Goal: Find specific page/section: Find specific page/section

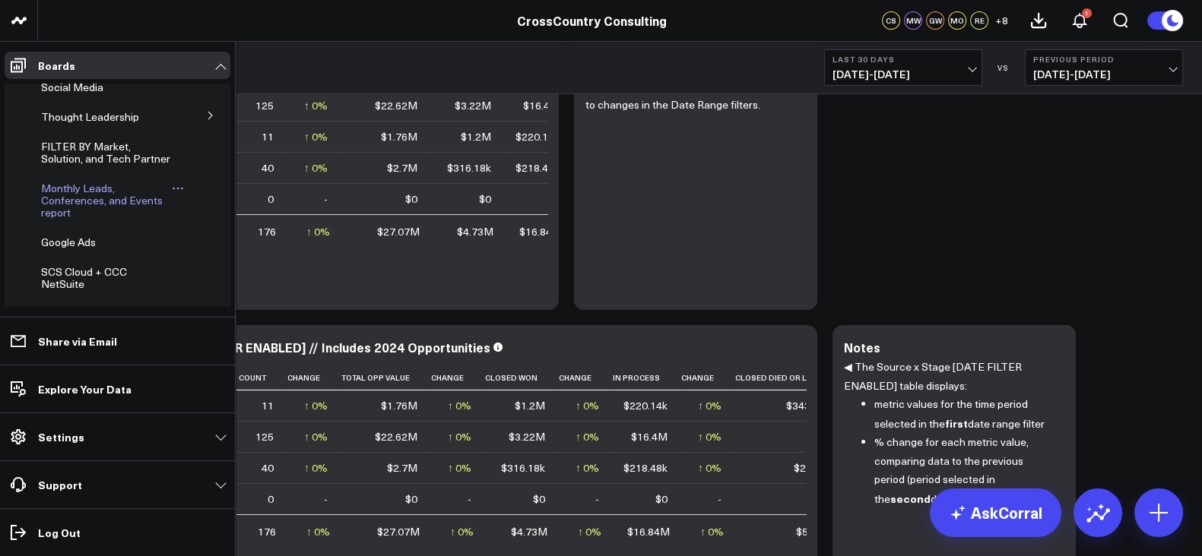
scroll to position [536, 0]
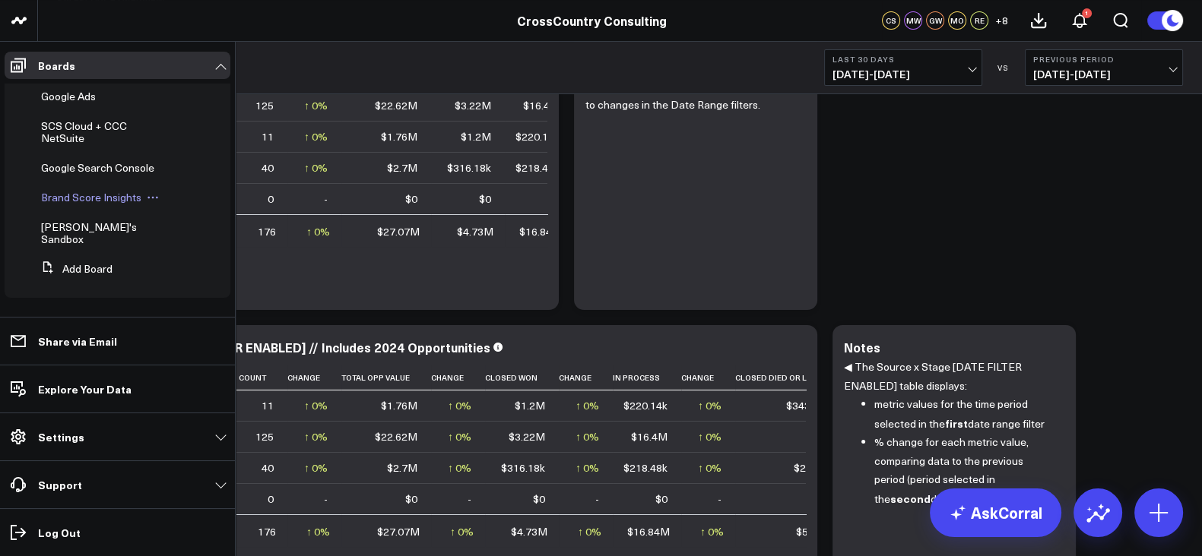
click at [94, 204] on span "Brand Score Insights" at bounding box center [91, 197] width 100 height 14
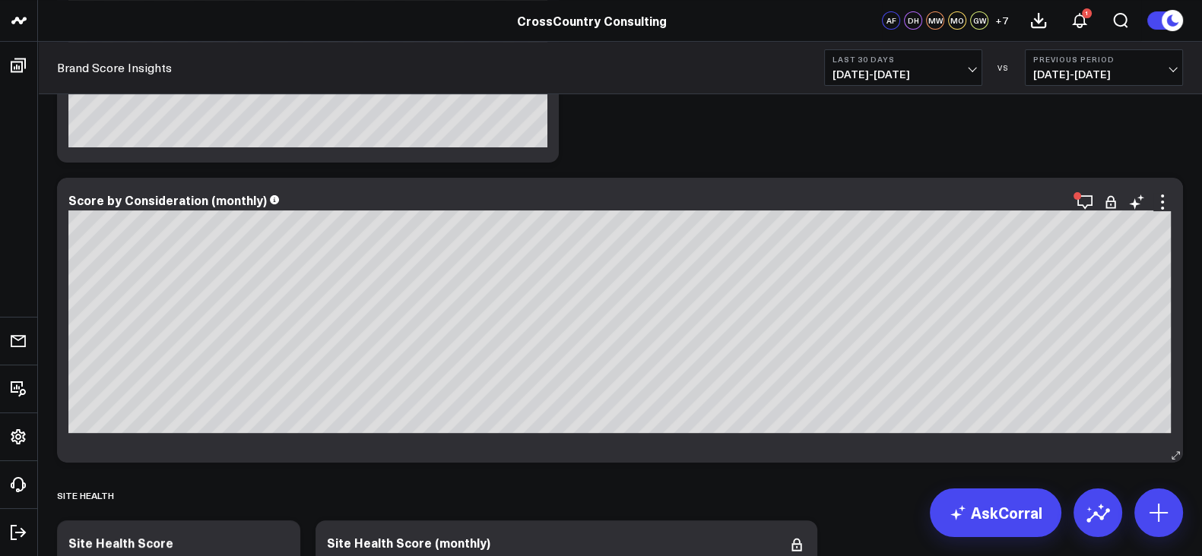
scroll to position [568, 0]
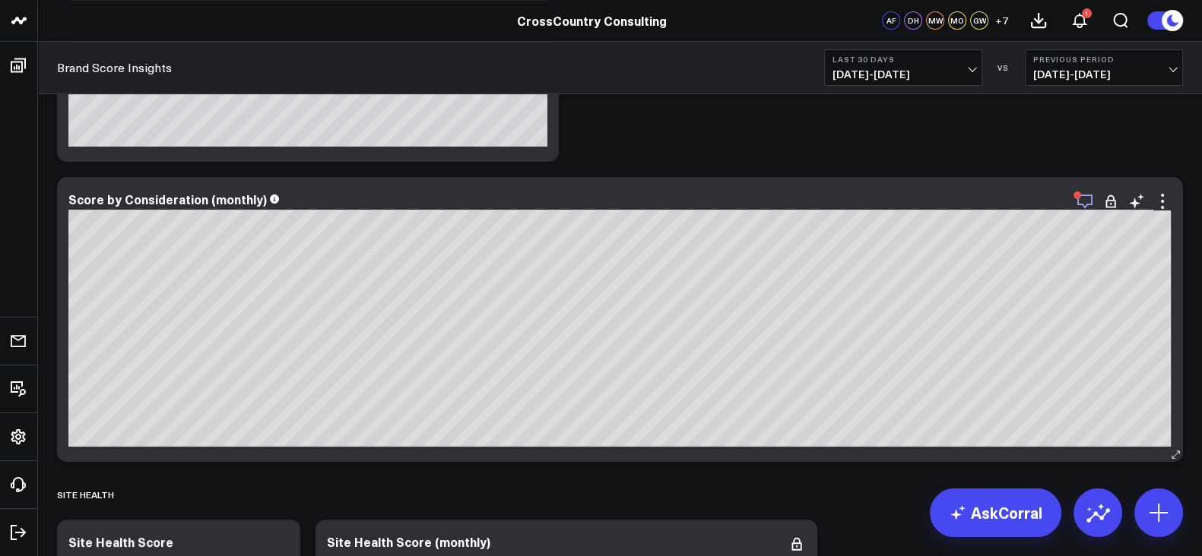
click at [961, 198] on icon "button" at bounding box center [1085, 201] width 18 height 18
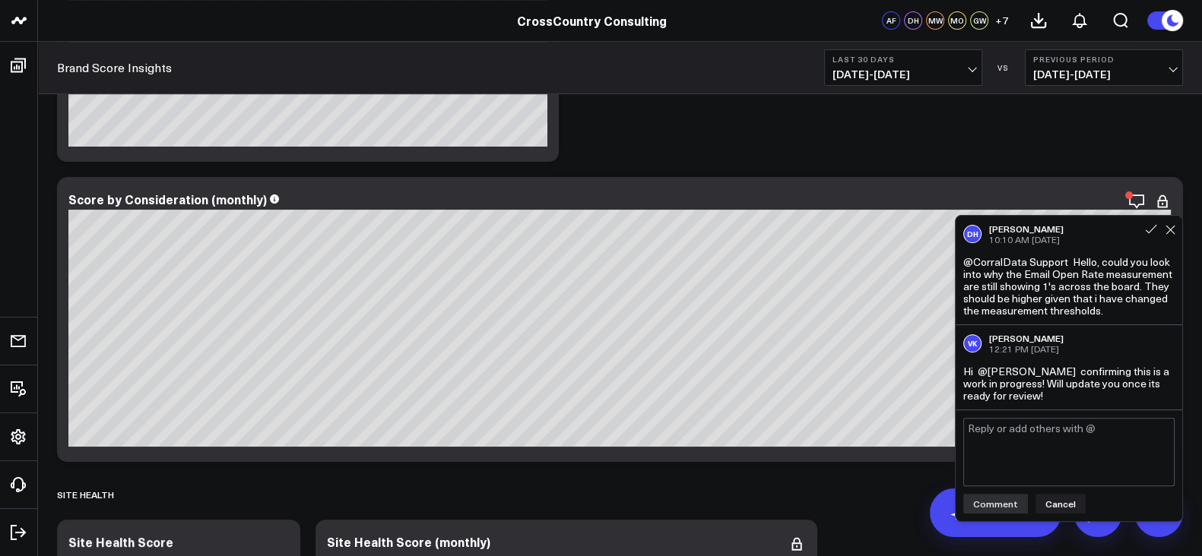
click at [961, 351] on span "12:21 PM Today" at bounding box center [1024, 349] width 70 height 12
click at [961, 235] on div at bounding box center [1159, 225] width 46 height 21
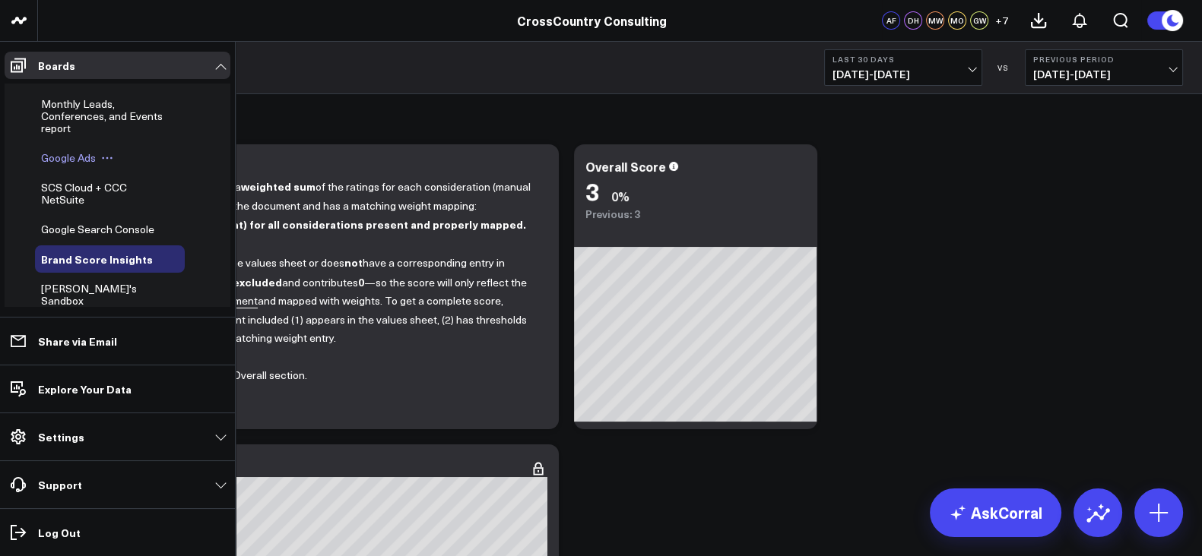
scroll to position [394, 0]
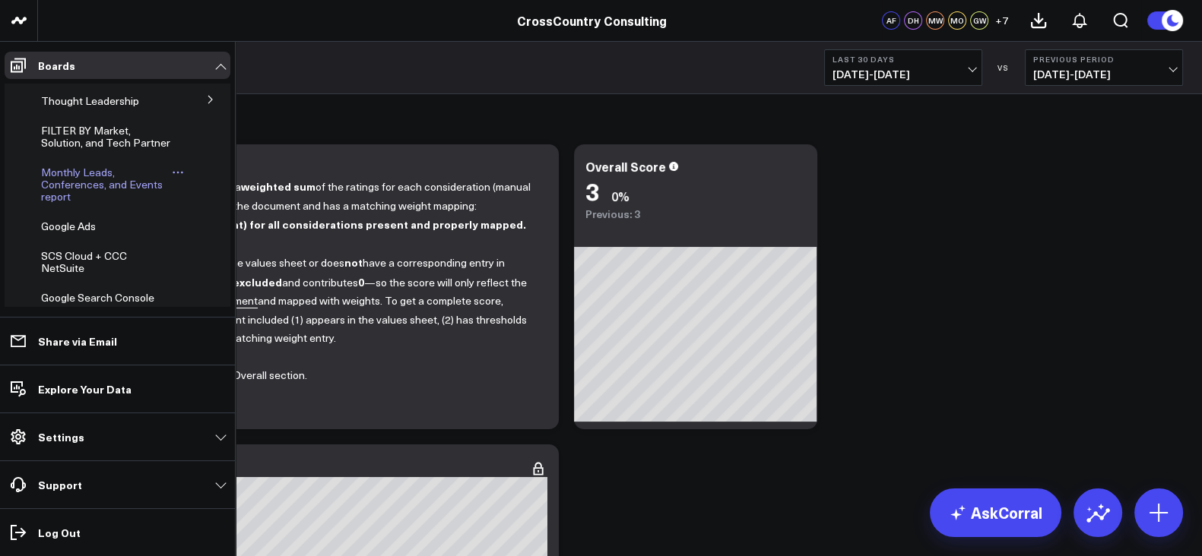
click at [64, 192] on span "Monthly Leads, Conferences, and Events report" at bounding box center [102, 184] width 122 height 39
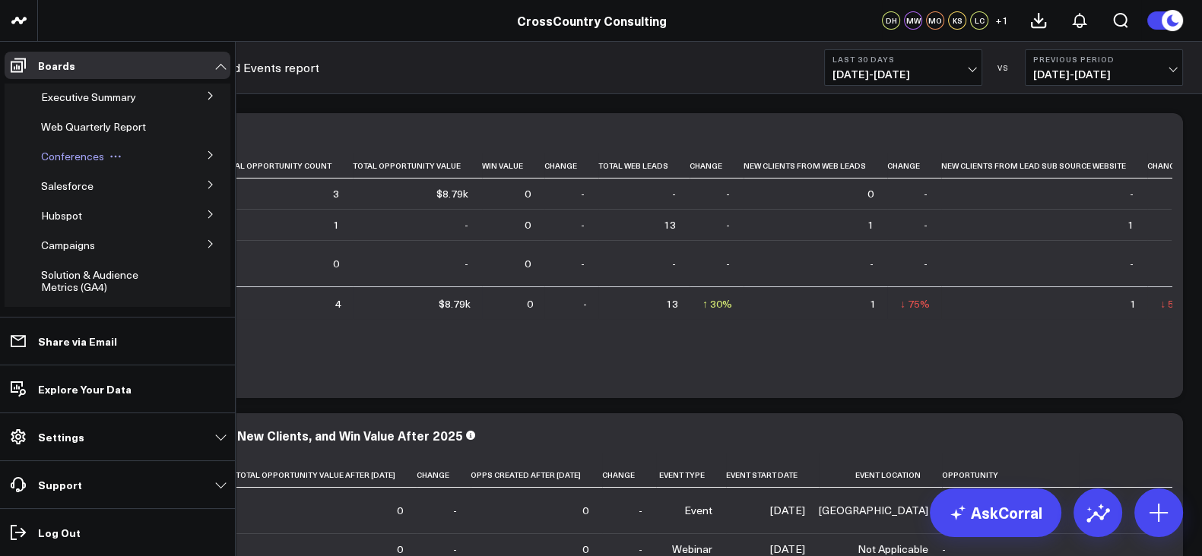
click at [71, 153] on span "Conferences" at bounding box center [72, 156] width 63 height 14
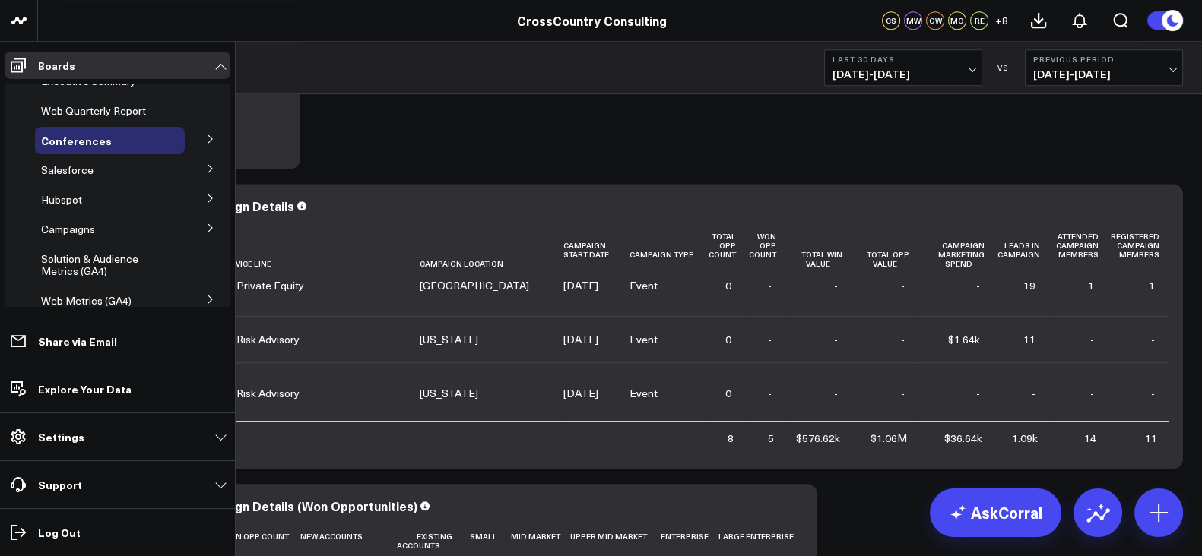
scroll to position [15, 0]
click at [208, 137] on icon at bounding box center [210, 140] width 4 height 8
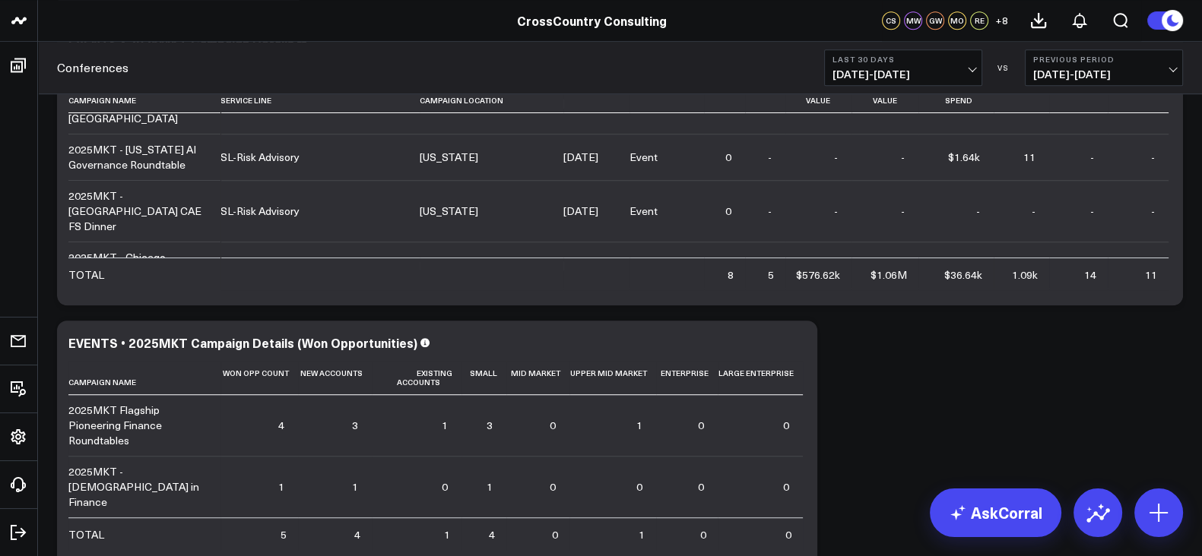
scroll to position [1516, 0]
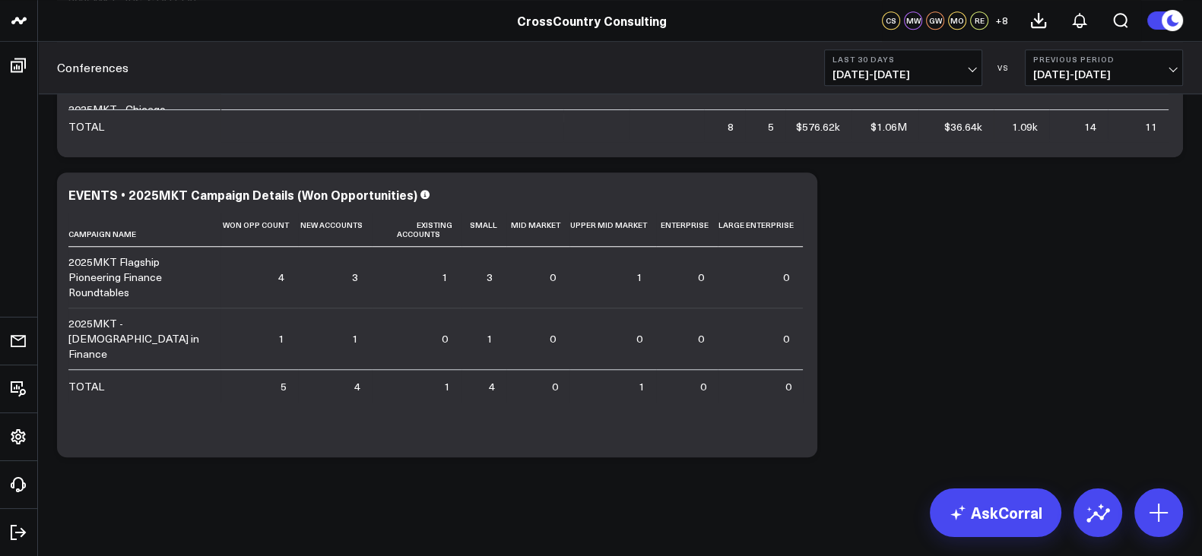
click at [122, 66] on link "Conferences" at bounding box center [92, 67] width 71 height 17
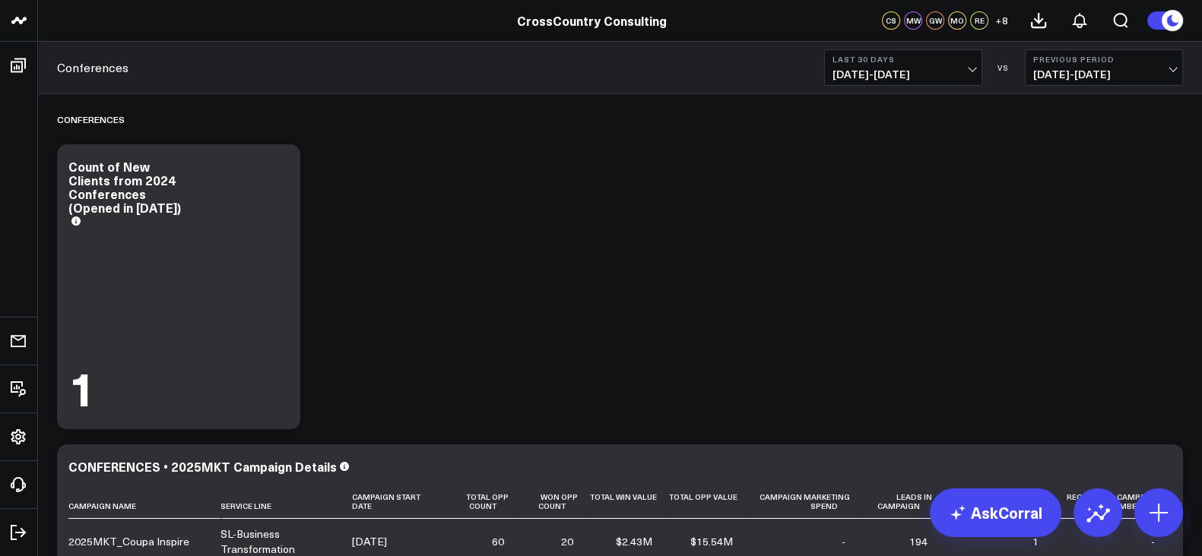
click at [111, 78] on div "Conferences Last 30 Days [DATE] - [DATE] VS Previous Period [DATE] - [DATE]" at bounding box center [620, 68] width 1164 height 52
click at [93, 66] on link "Conferences" at bounding box center [92, 67] width 71 height 17
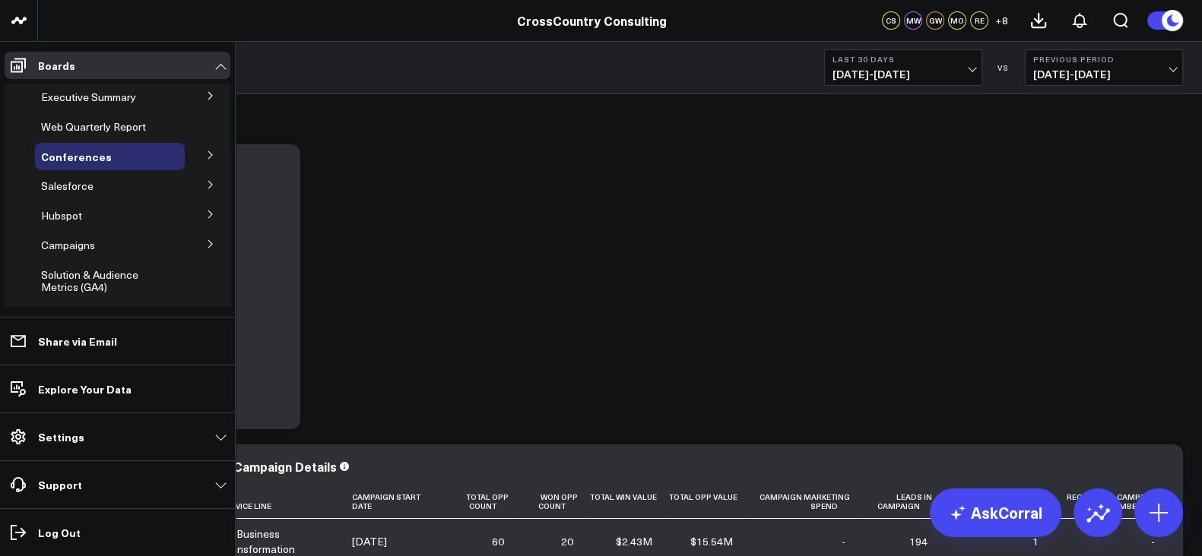
drag, startPoint x: 75, startPoint y: 150, endPoint x: 31, endPoint y: 163, distance: 45.9
click at [31, 163] on li "Conferences Conferences (2024)" at bounding box center [118, 156] width 226 height 27
click at [119, 155] on icon at bounding box center [123, 156] width 12 height 12
click at [159, 172] on button "Edit Name" at bounding box center [186, 177] width 123 height 29
click at [196, 156] on icon at bounding box center [201, 154] width 11 height 8
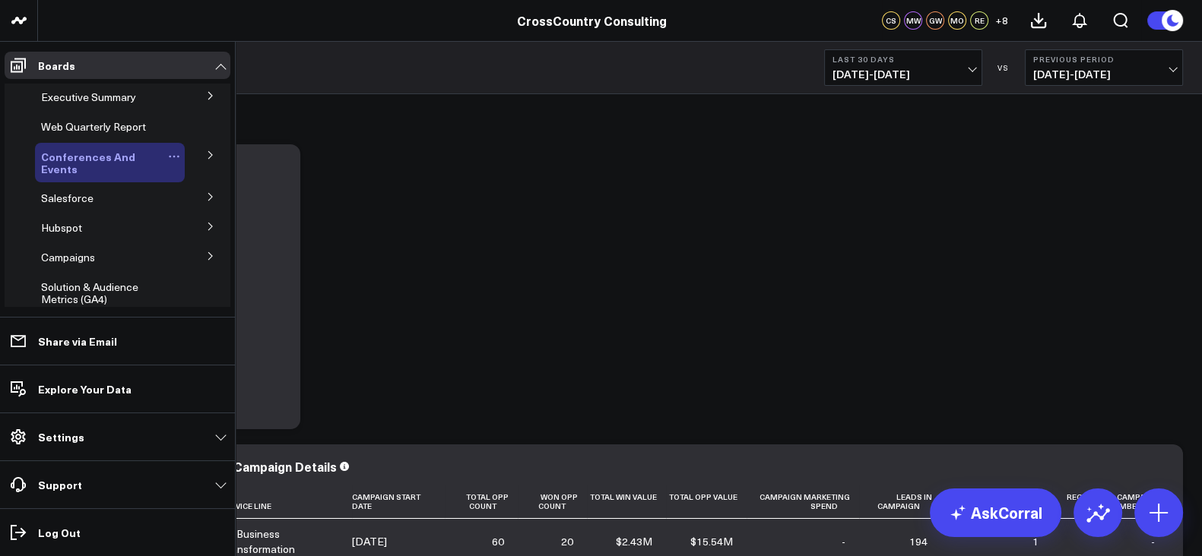
click at [197, 227] on button at bounding box center [211, 225] width 40 height 23
click at [59, 233] on span "Hubspot" at bounding box center [61, 227] width 41 height 14
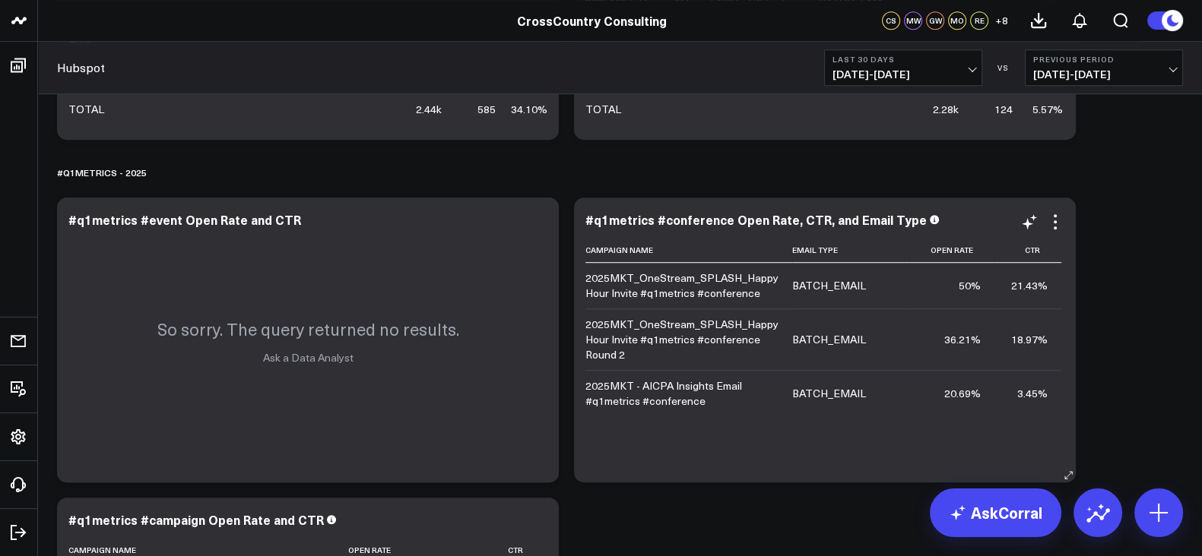
scroll to position [1174, 0]
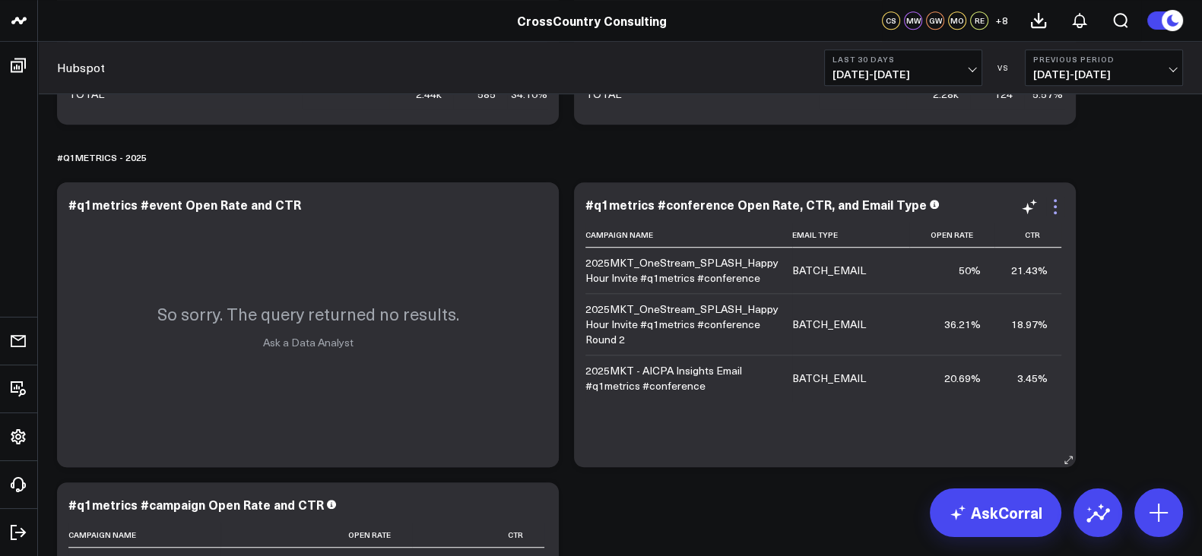
click at [1050, 212] on icon at bounding box center [1055, 207] width 18 height 18
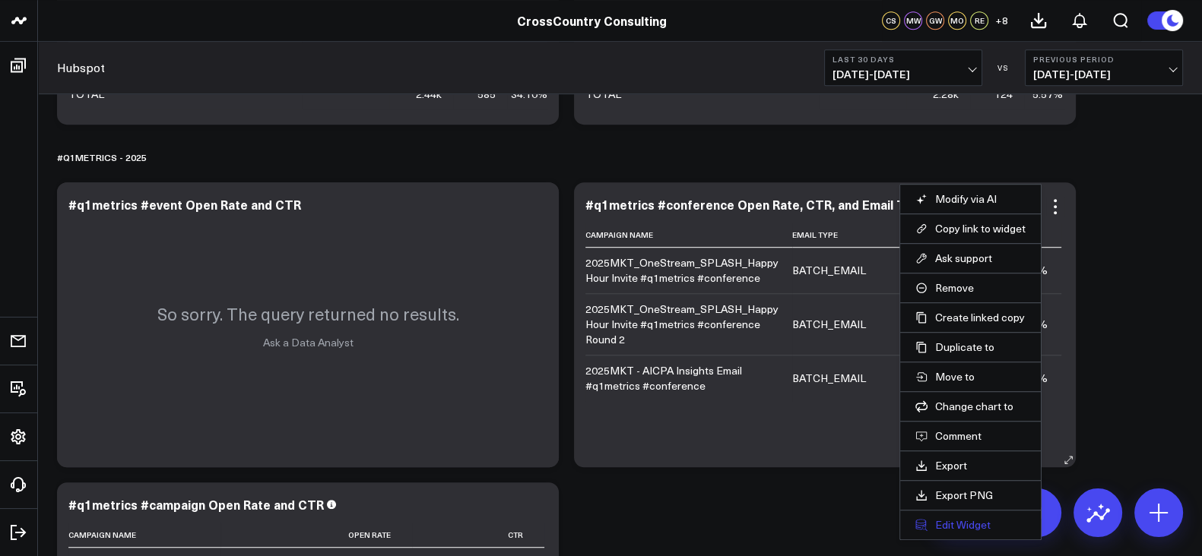
click at [977, 519] on button "Edit Widget" at bounding box center [970, 525] width 110 height 14
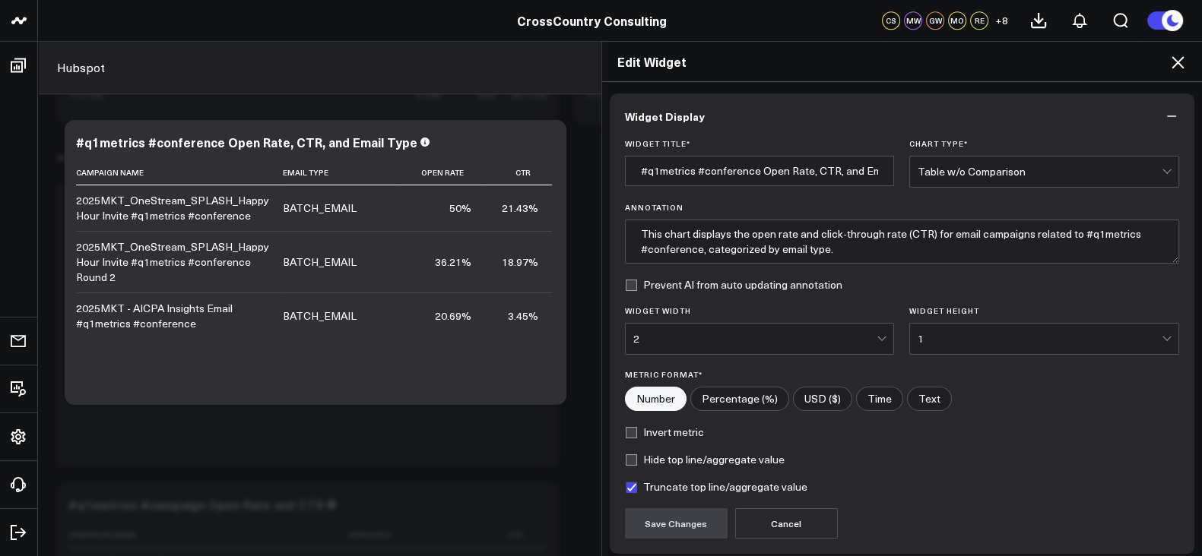
scroll to position [121, 0]
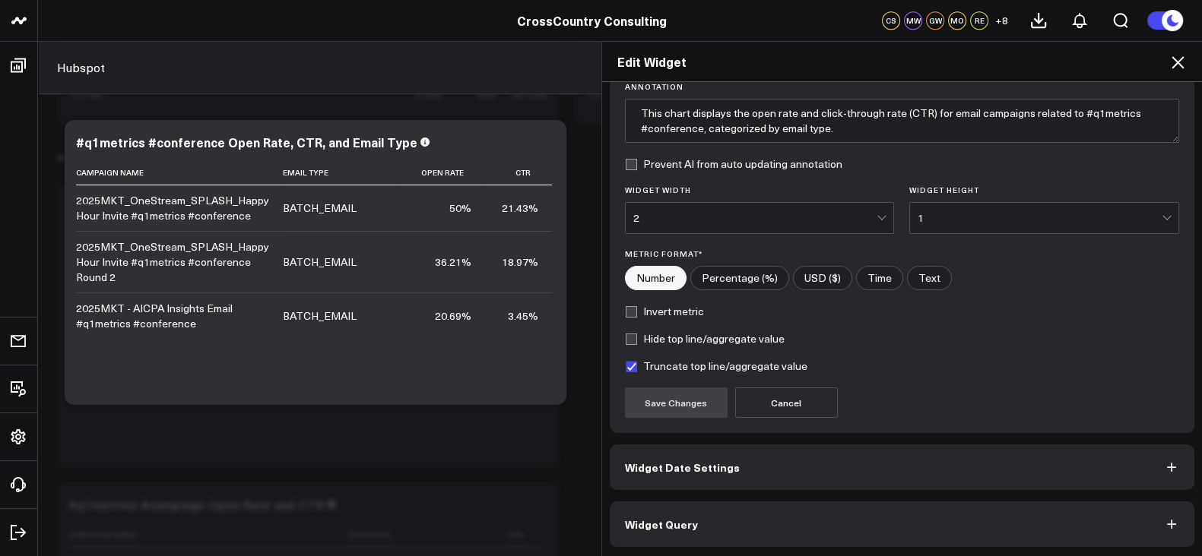
click at [736, 516] on button "Widget Query" at bounding box center [902, 525] width 585 height 46
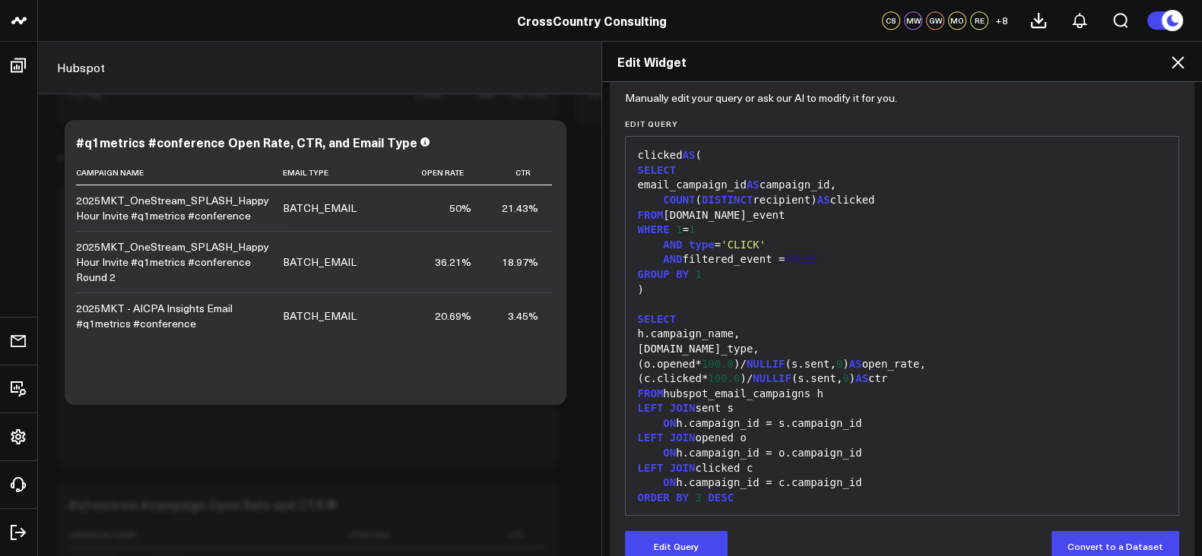
scroll to position [188, 0]
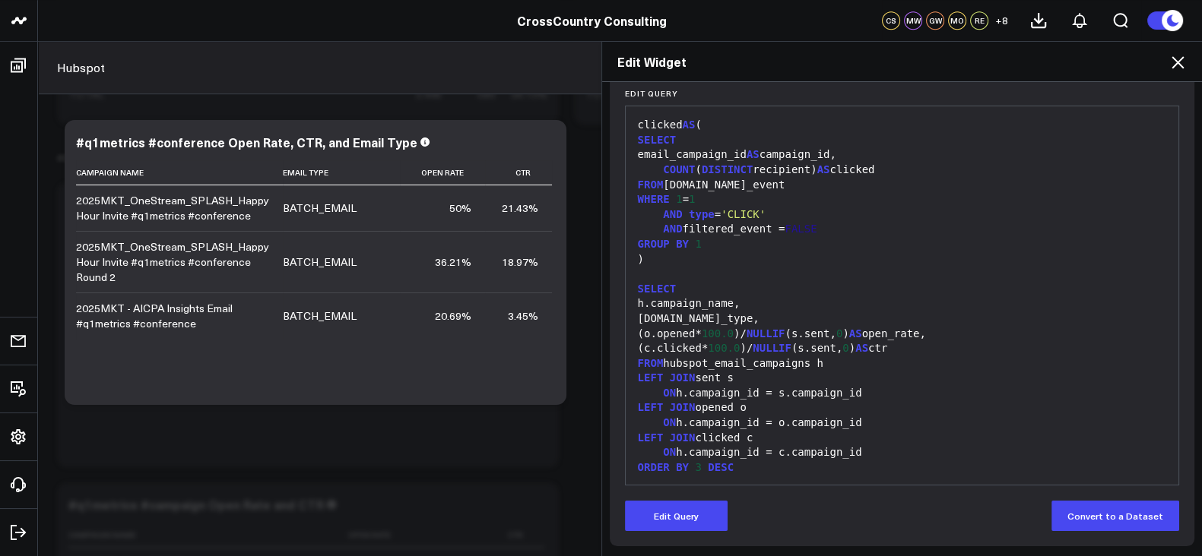
click at [1190, 66] on div "Edit Widget" at bounding box center [902, 62] width 600 height 40
click at [1187, 66] on div "Edit Widget" at bounding box center [902, 62] width 600 height 40
click at [1180, 63] on icon at bounding box center [1177, 62] width 18 height 18
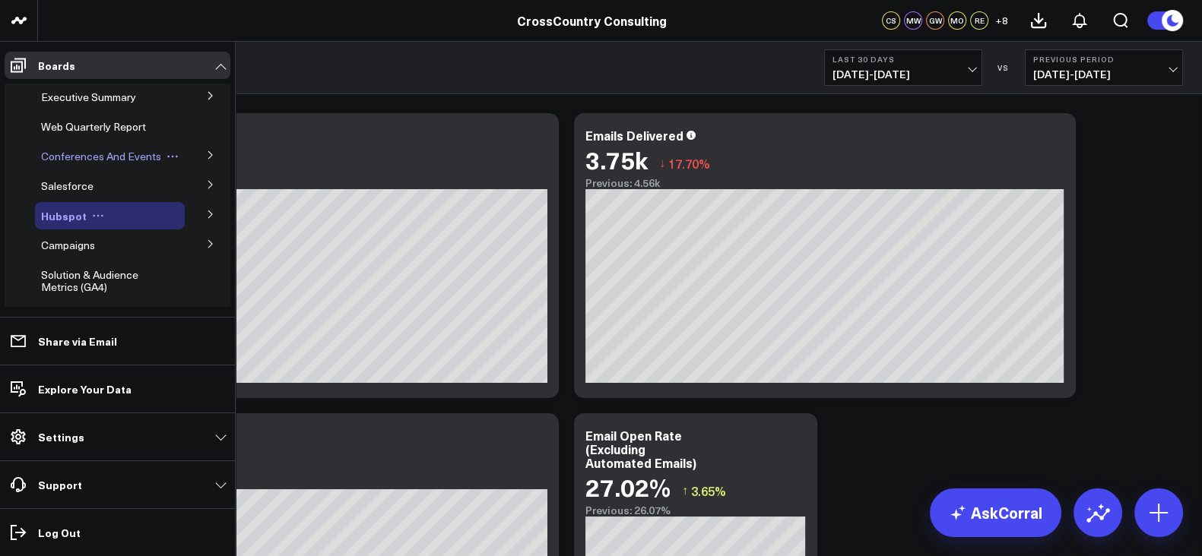
scroll to position [56, 0]
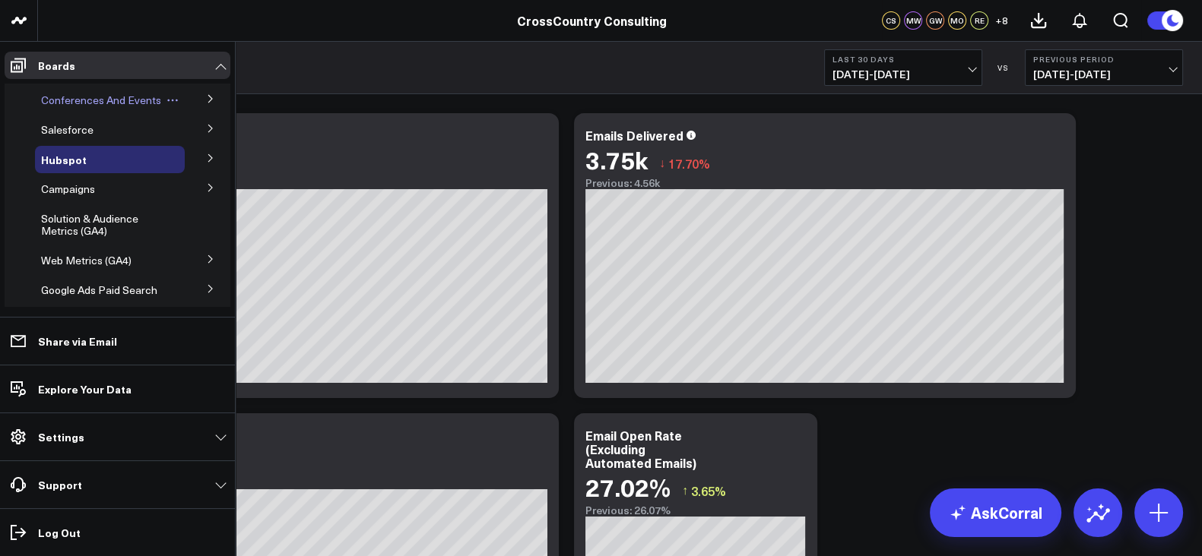
click at [209, 198] on button at bounding box center [211, 187] width 40 height 23
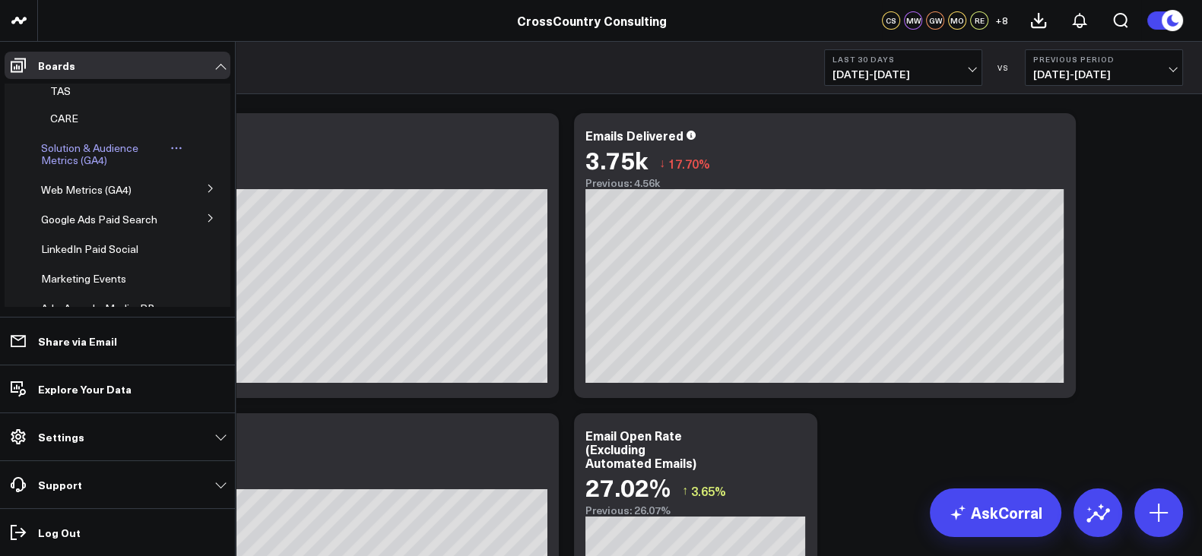
scroll to position [350, 0]
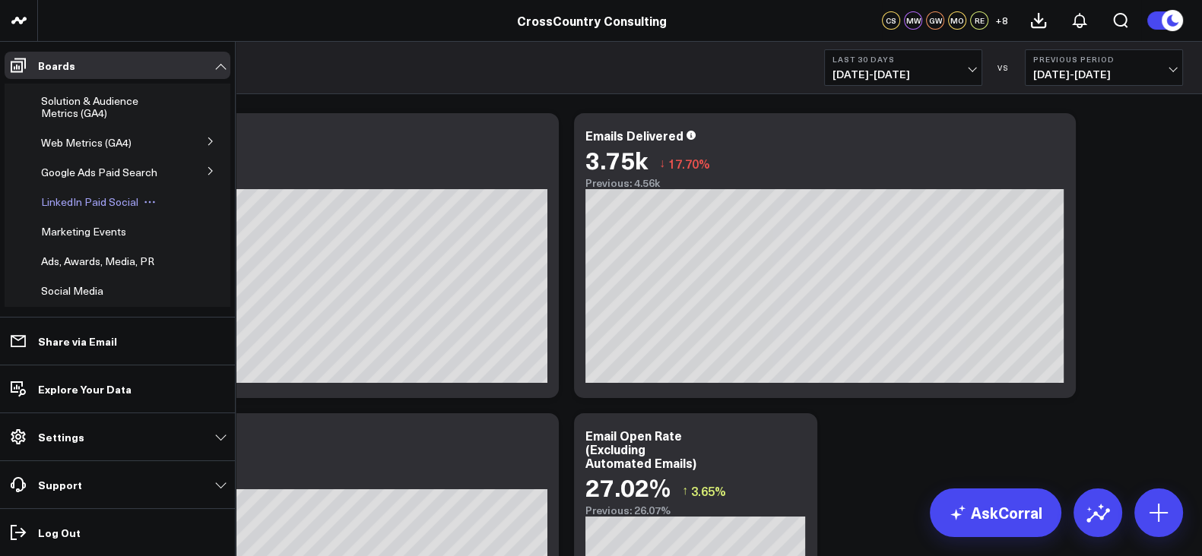
click at [80, 209] on span "LinkedIn Paid Social" at bounding box center [89, 202] width 97 height 14
